Goal: Complete application form

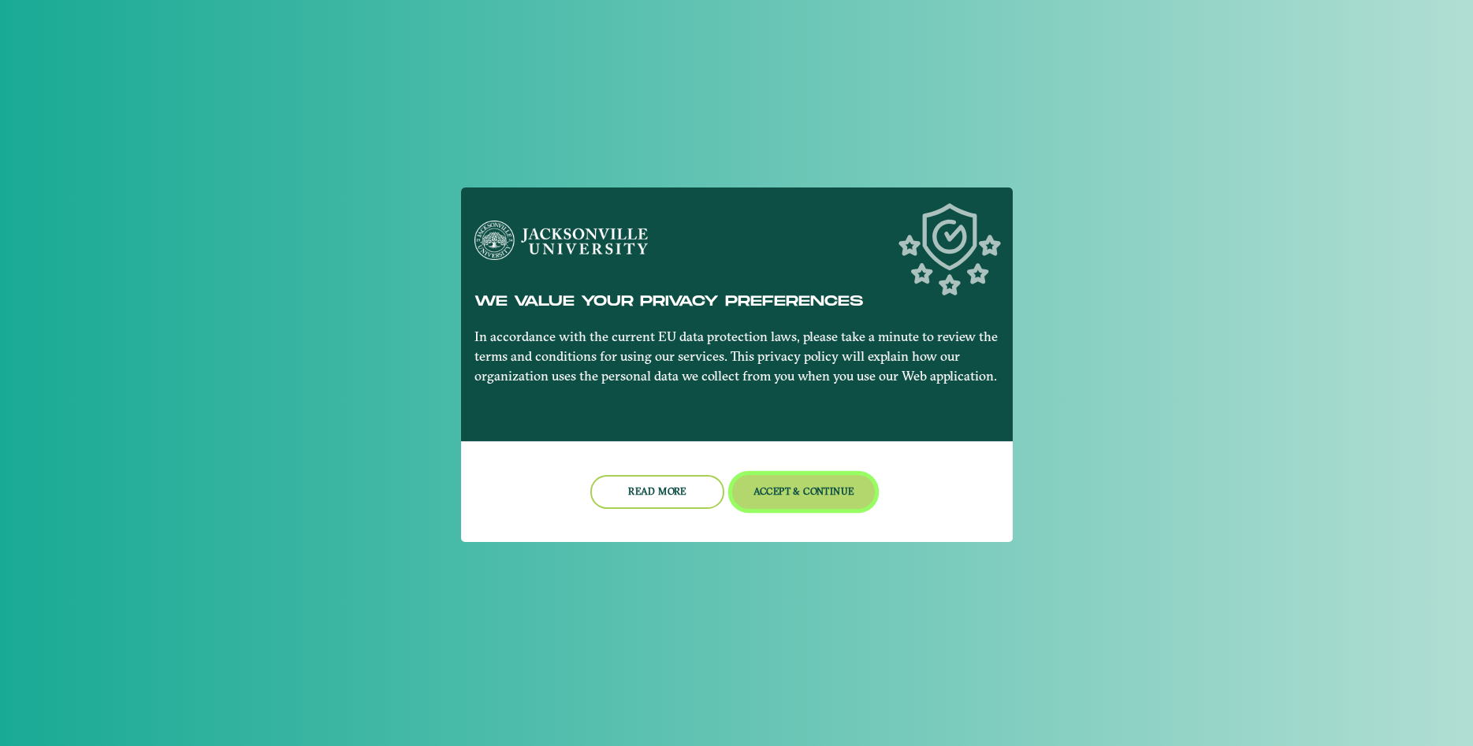
click at [792, 498] on button "Accept & Continue" at bounding box center [803, 492] width 143 height 34
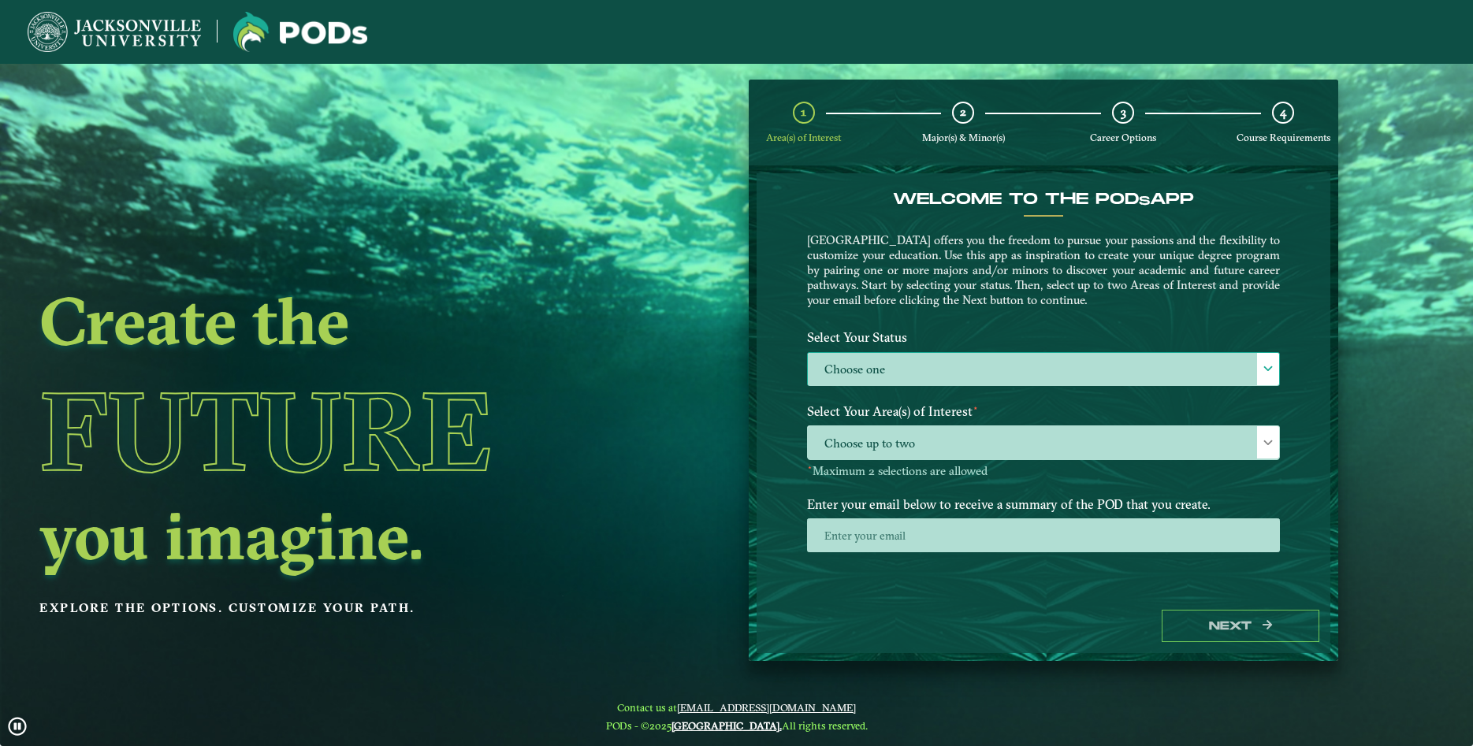
click at [1274, 376] on div at bounding box center [1268, 369] width 22 height 32
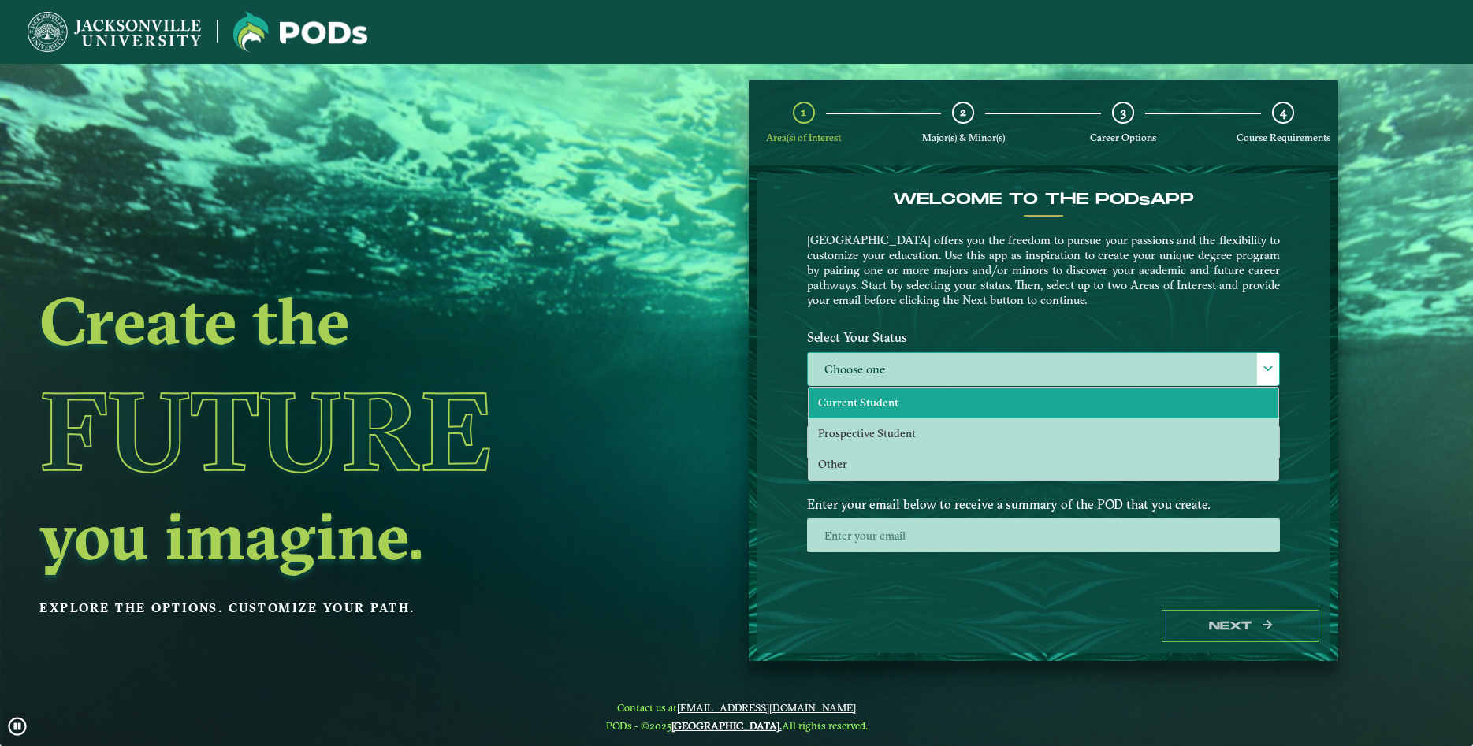
click at [1199, 411] on li "Current Student" at bounding box center [1044, 403] width 470 height 31
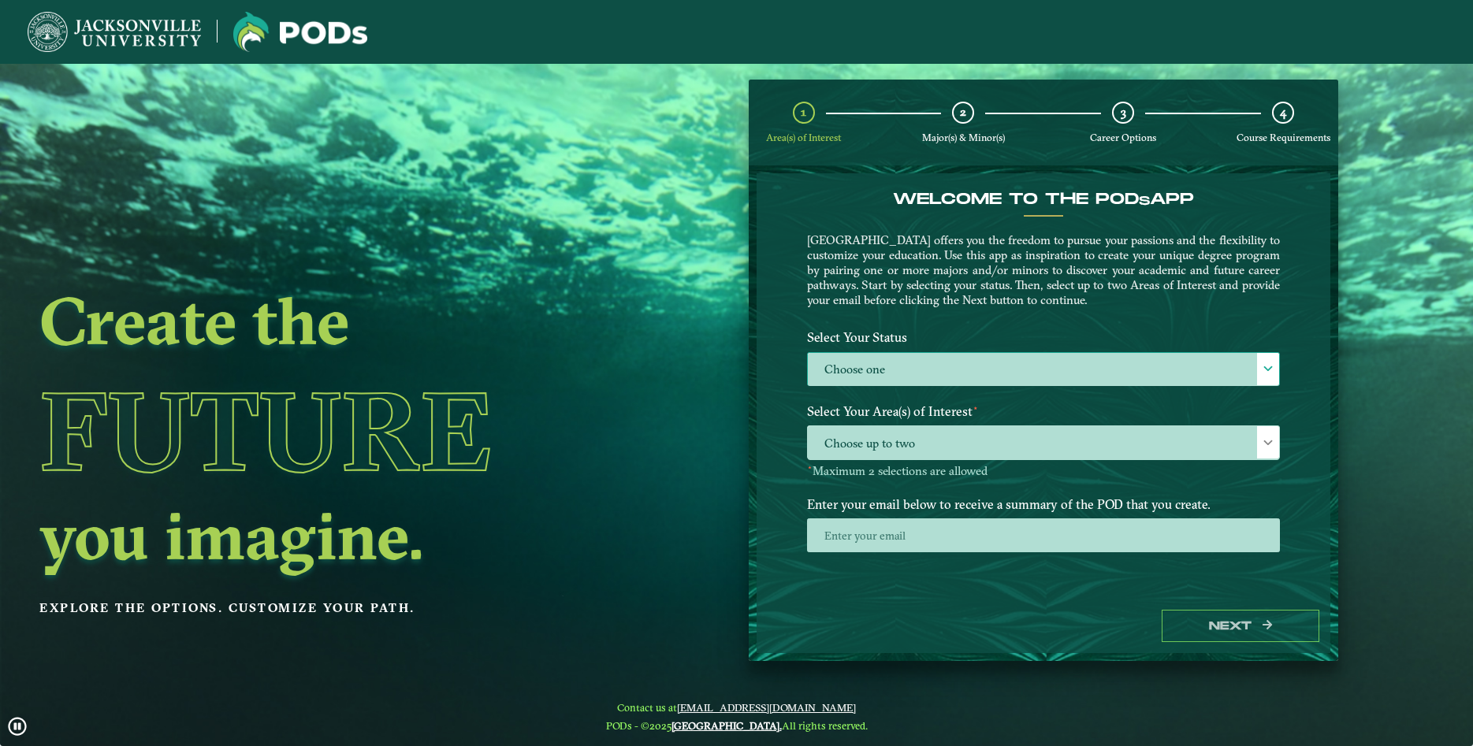
select select "[object Object]"
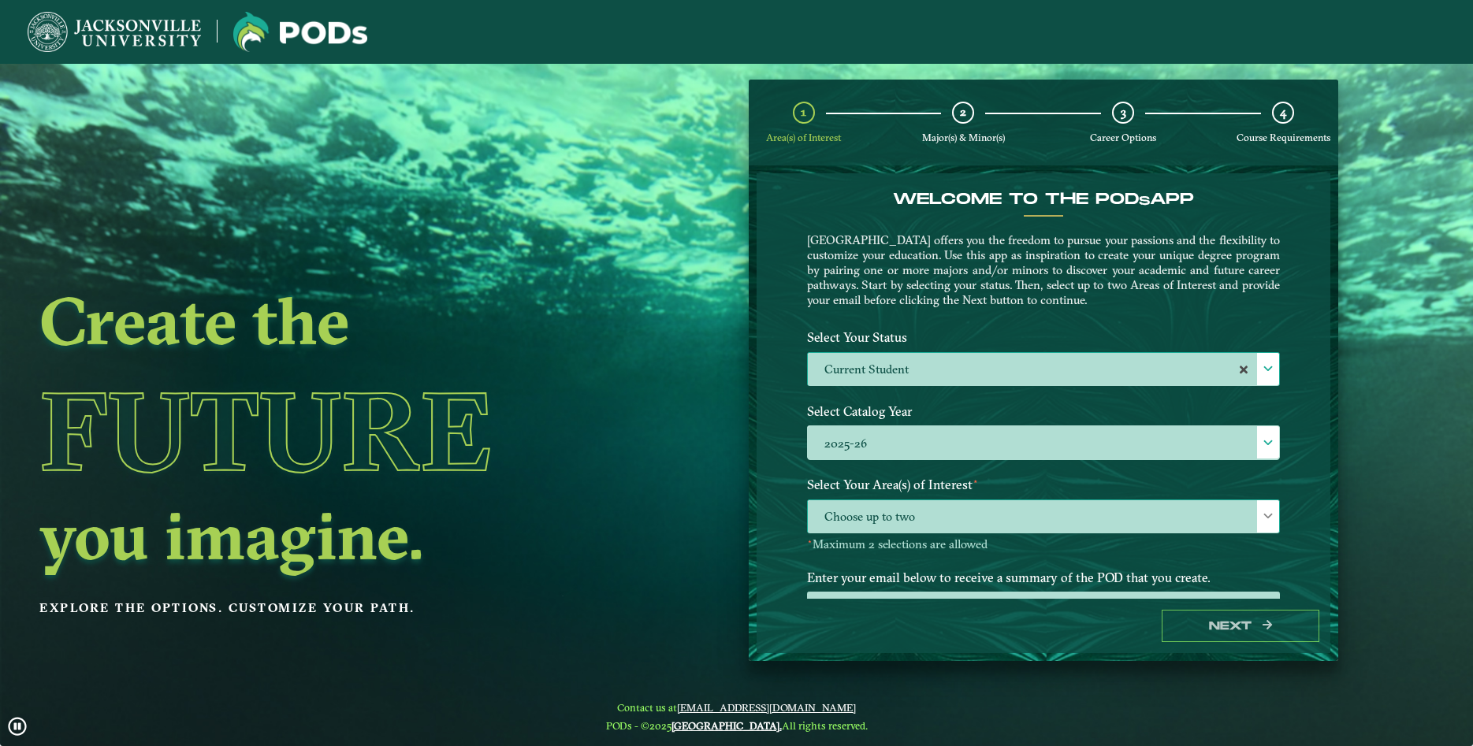
click at [1248, 519] on span "Choose up to two" at bounding box center [1043, 517] width 471 height 34
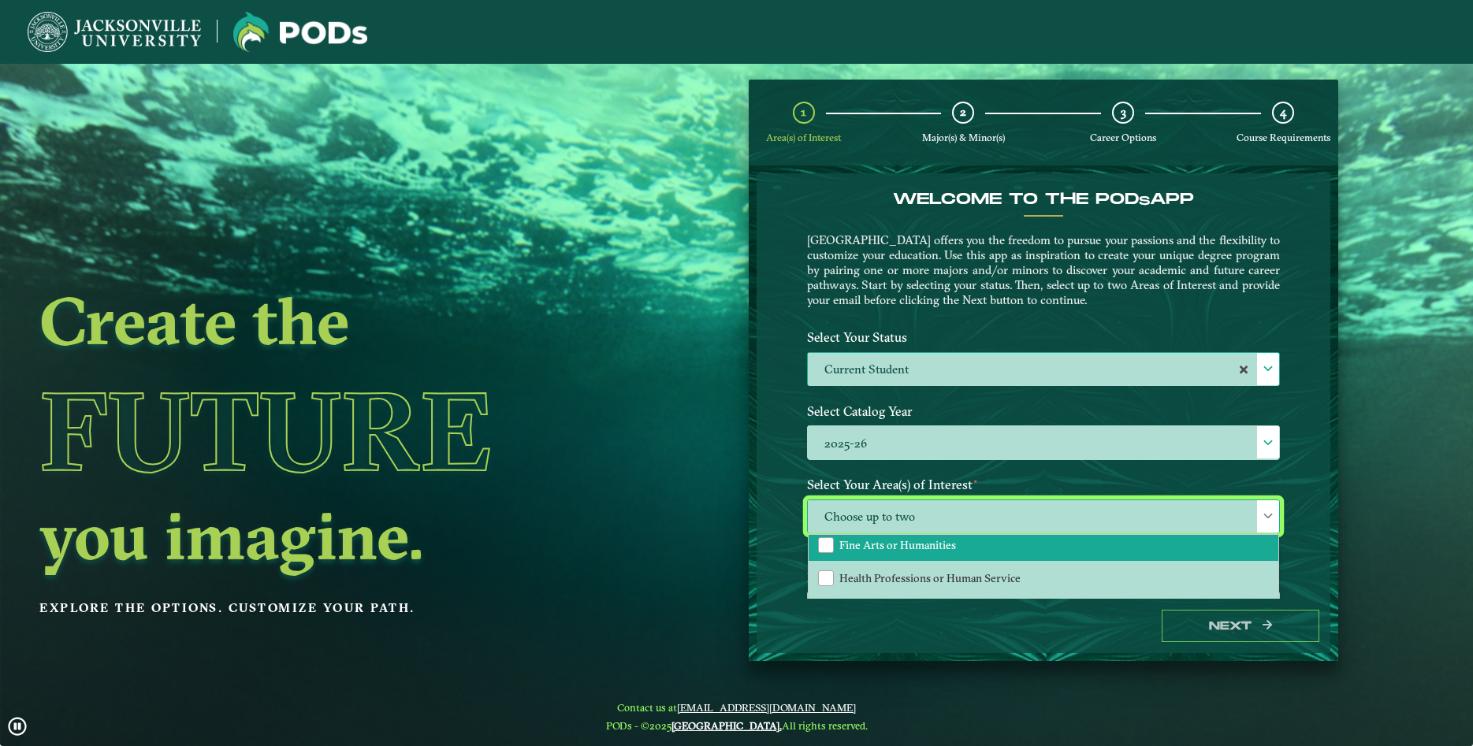
scroll to position [22, 0]
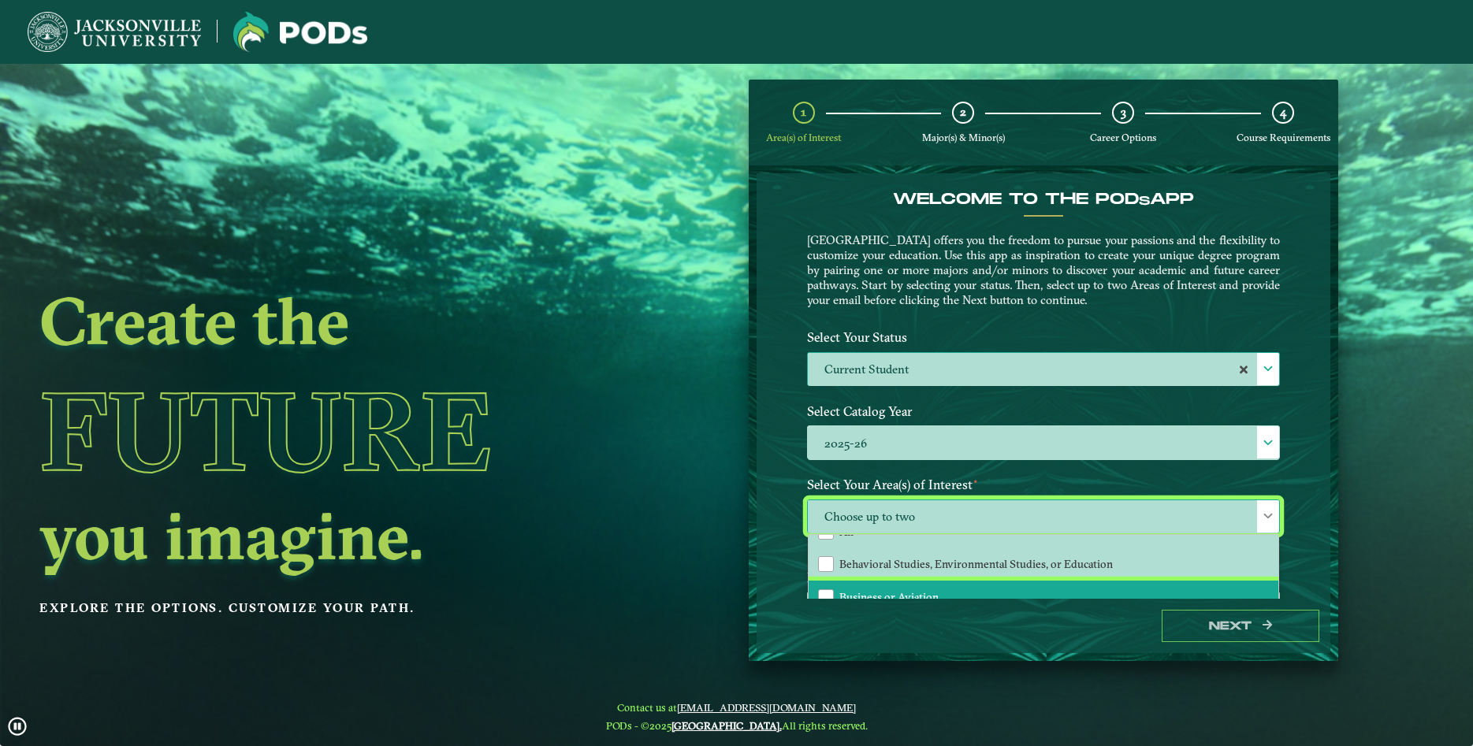
click at [1018, 582] on li "Business or Aviation" at bounding box center [1044, 597] width 470 height 33
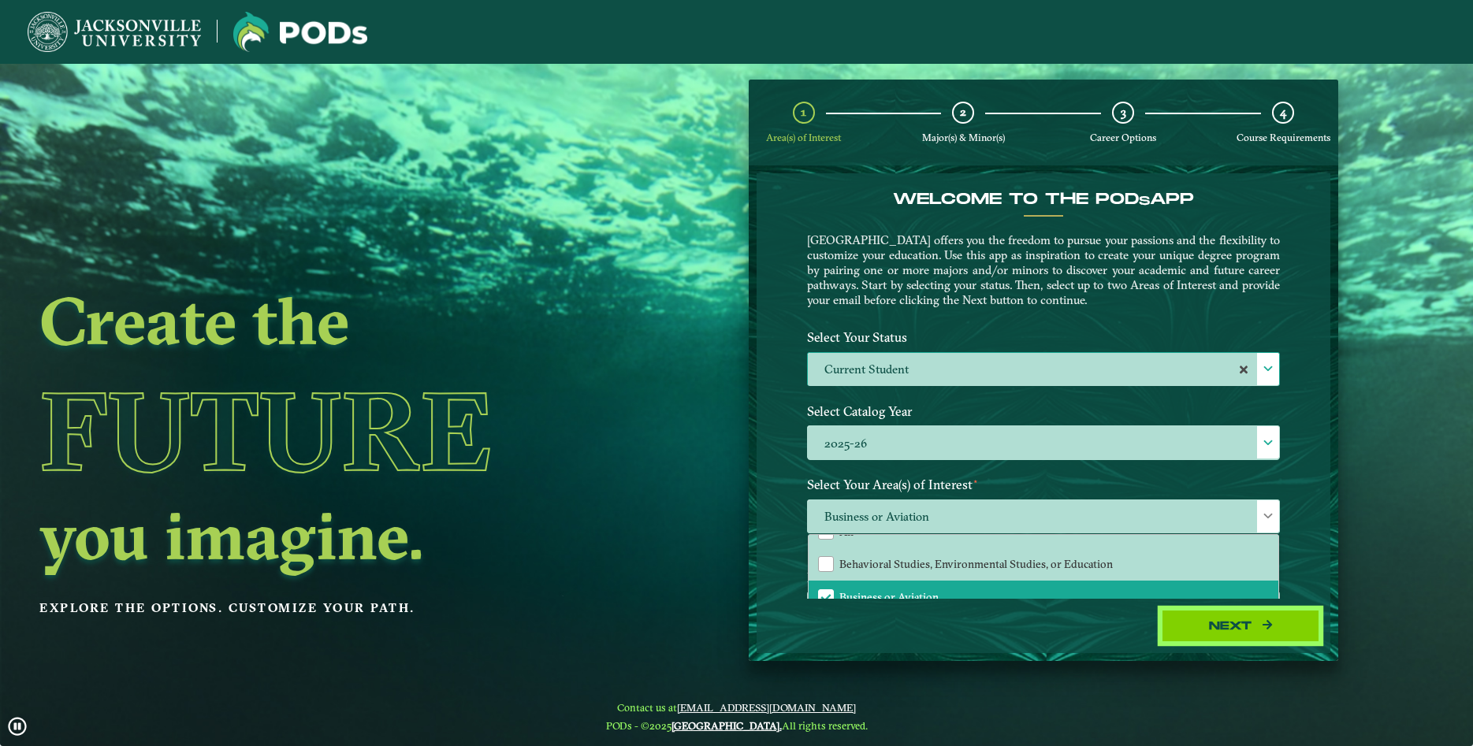
click at [1221, 613] on button "Next" at bounding box center [1241, 626] width 158 height 32
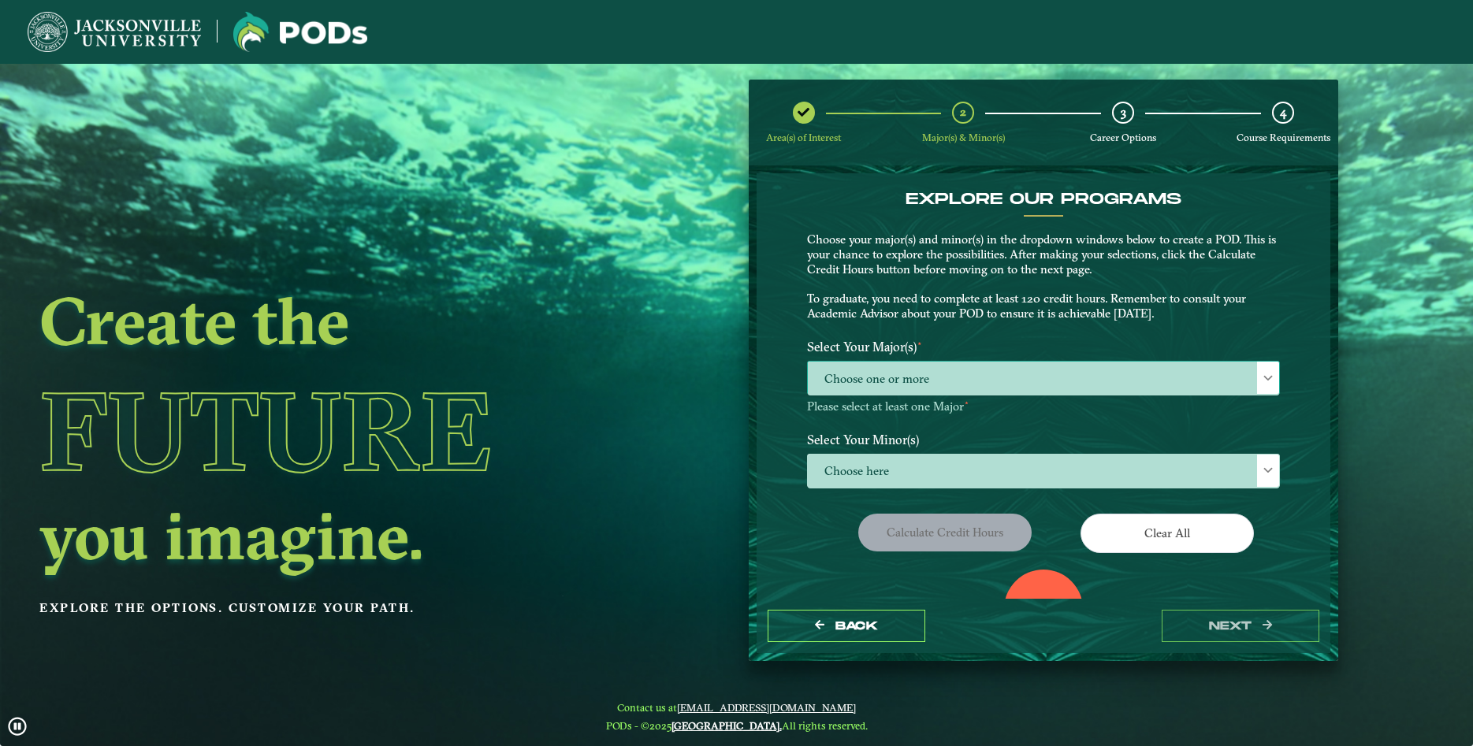
click at [1142, 384] on span "Choose one or more" at bounding box center [1043, 379] width 471 height 34
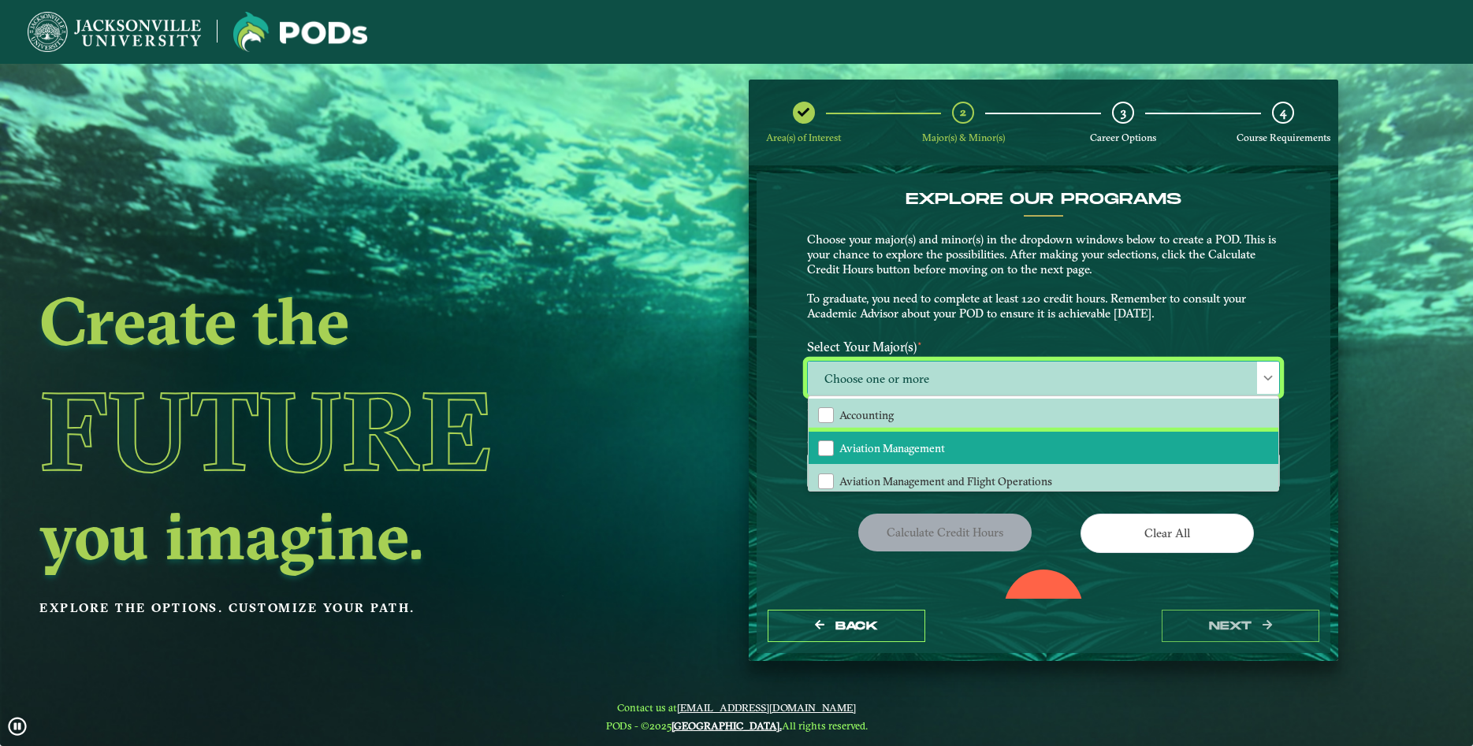
click at [1125, 444] on li "Aviation Management" at bounding box center [1044, 448] width 470 height 33
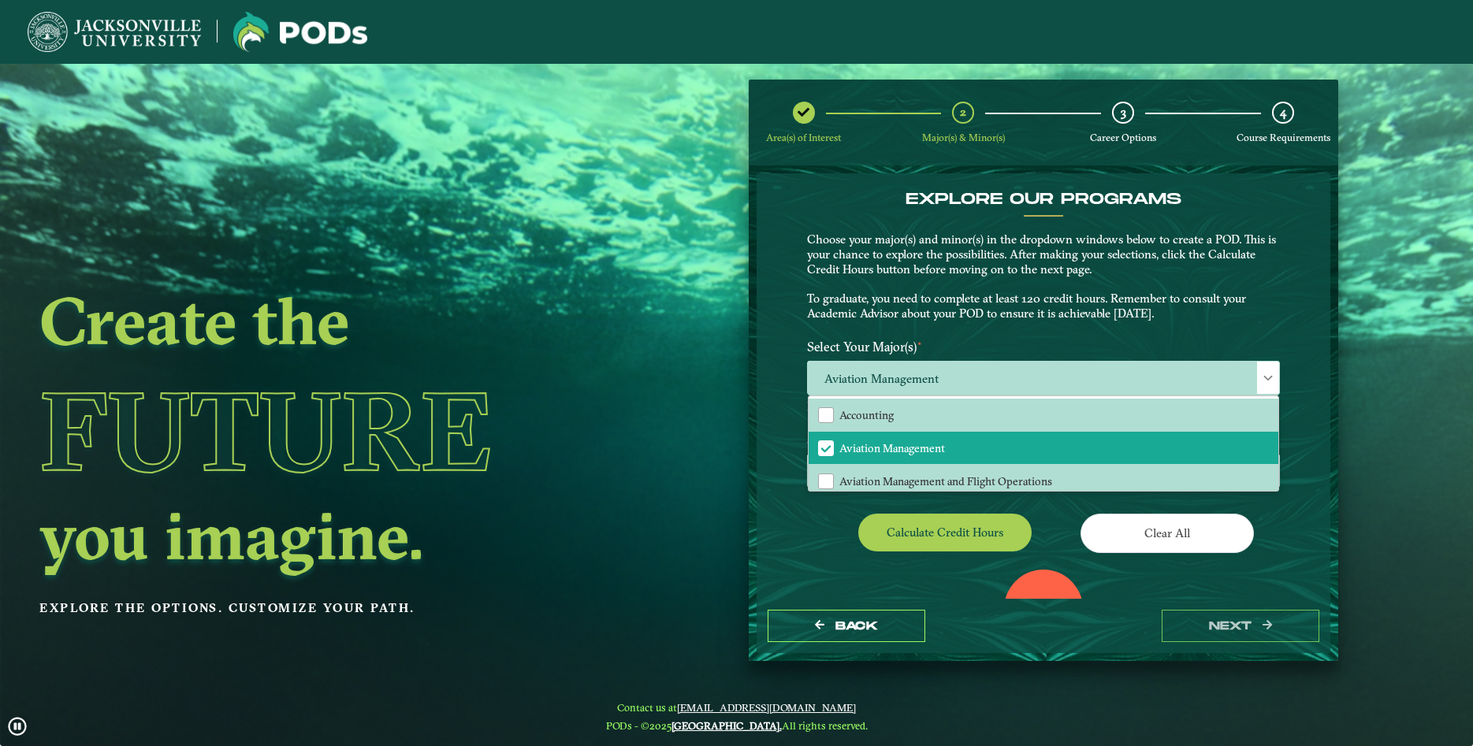
click at [1298, 437] on div "EXPLORE OUR PROGRAMS Choose your major(s) and minor(s) in the dropdown windows …" at bounding box center [1044, 386] width 575 height 426
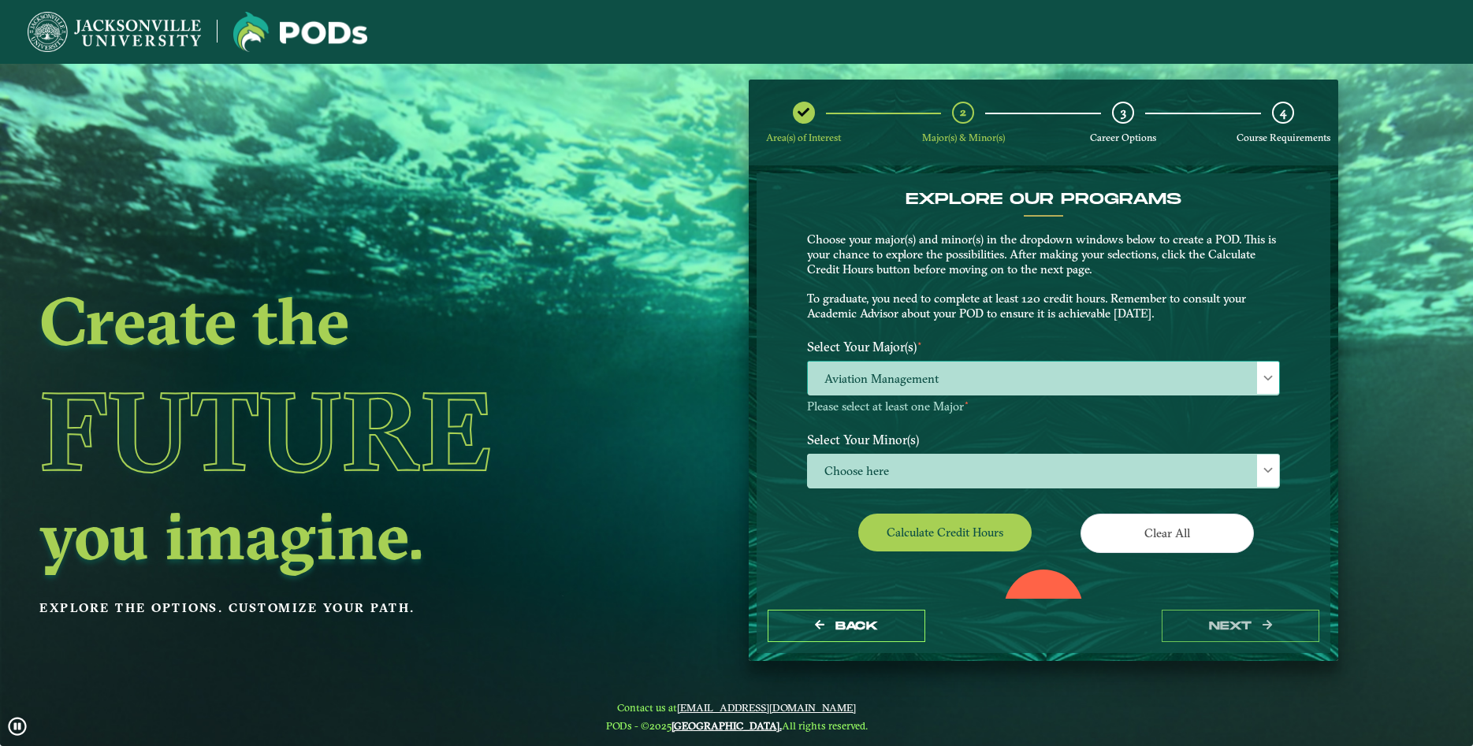
click at [1260, 380] on div at bounding box center [1268, 378] width 22 height 32
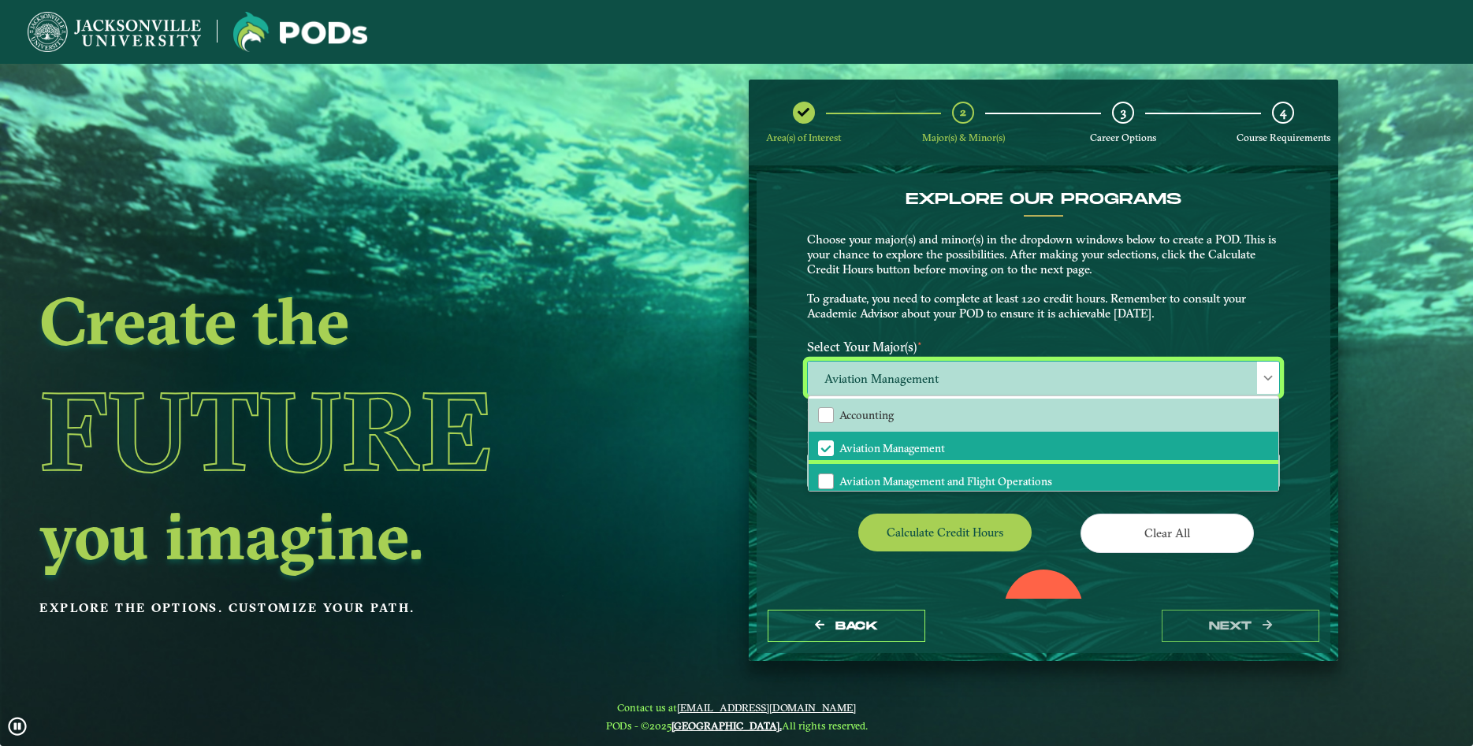
click at [1129, 480] on li "Aviation Management and Flight Operations" at bounding box center [1044, 480] width 470 height 33
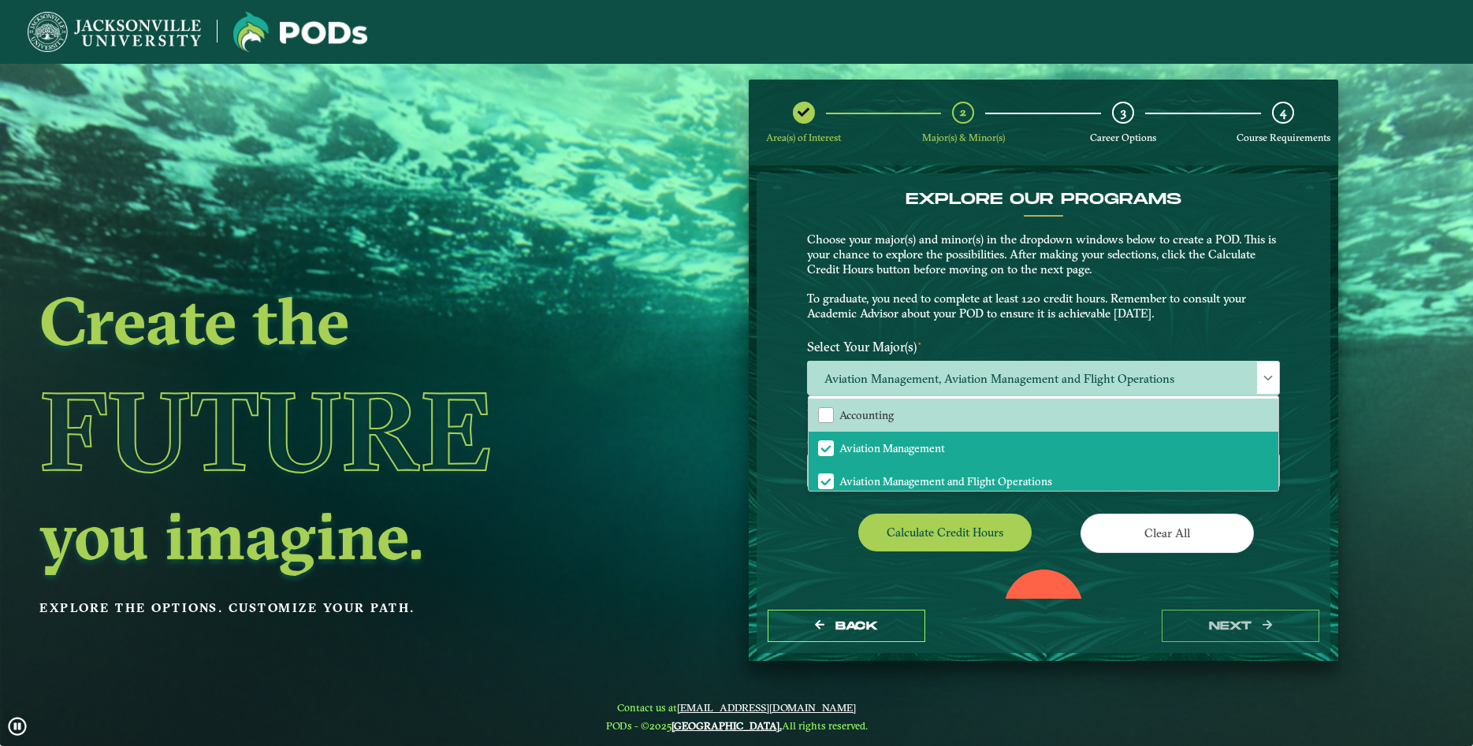
click at [1296, 456] on div "EXPLORE OUR PROGRAMS Choose your major(s) and minor(s) in the dropdown windows …" at bounding box center [1044, 386] width 575 height 426
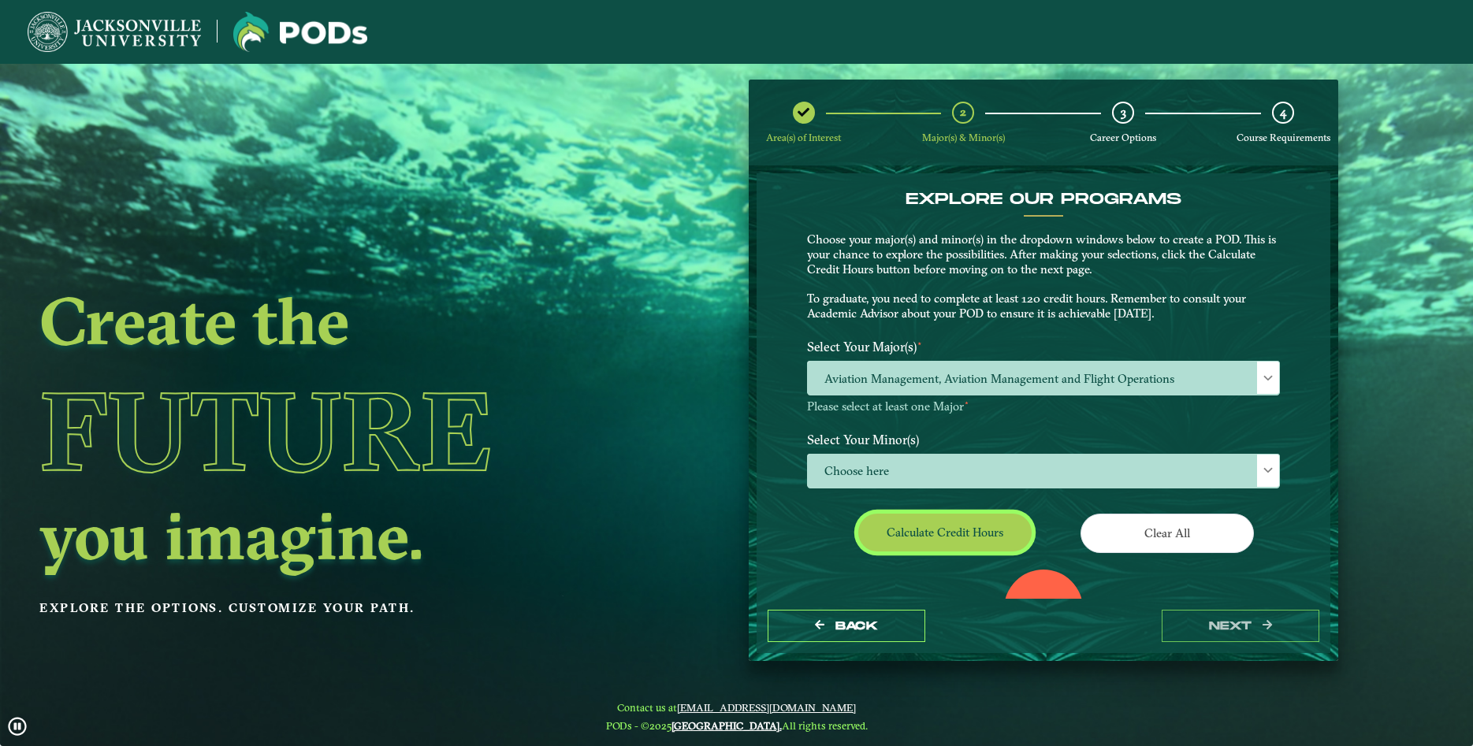
click at [955, 530] on button "Calculate credit hours" at bounding box center [944, 532] width 173 height 37
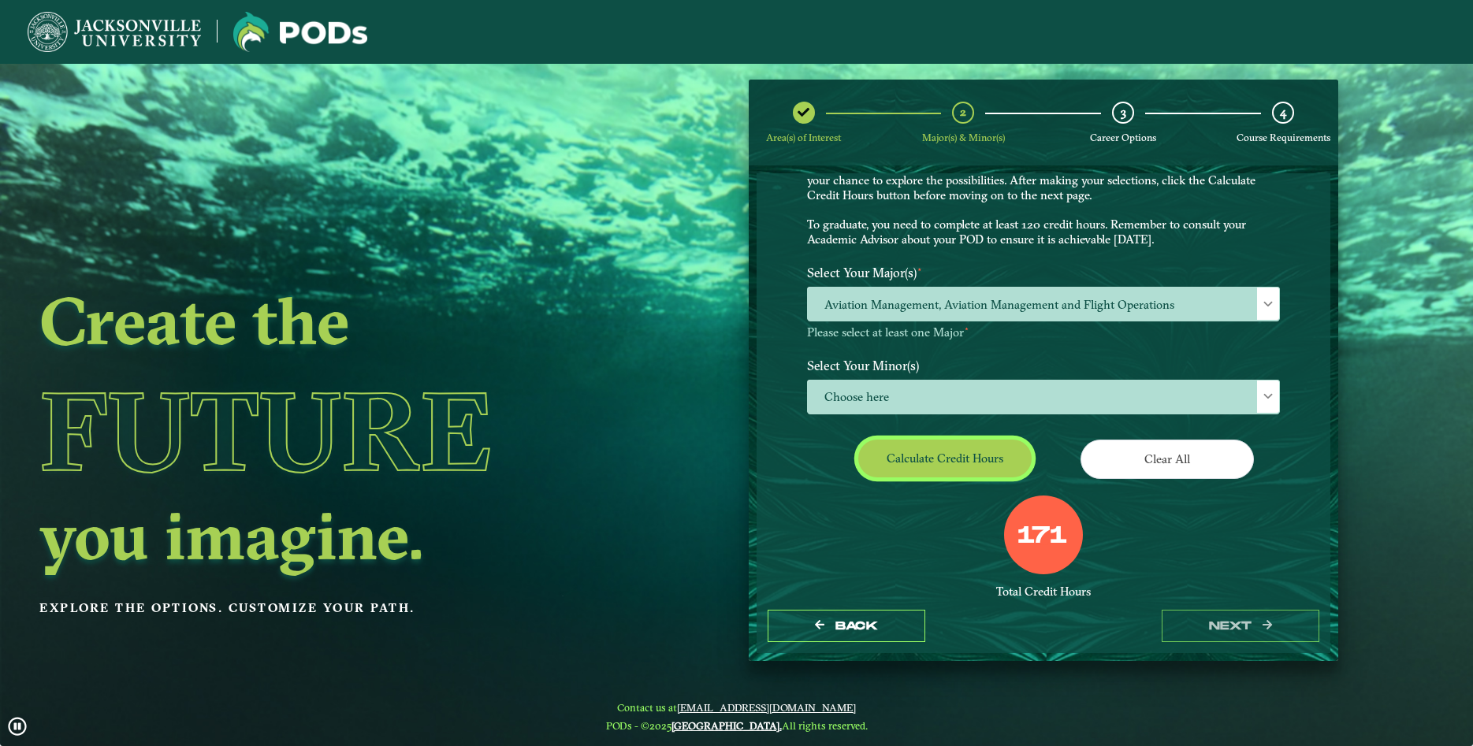
scroll to position [0, 0]
